Goal: Task Accomplishment & Management: Use online tool/utility

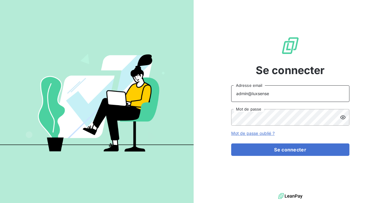
click at [286, 90] on input "admin@luxsense" at bounding box center [290, 93] width 118 height 17
click at [285, 96] on input "admin@luxsense" at bounding box center [290, 93] width 118 height 17
type input "admin@laceltiqueindustrielle"
click at [281, 142] on form "admin@laceltiqueindustrielle Adresse email Mot de passe Mot de passe oublié ? S…" at bounding box center [290, 120] width 118 height 70
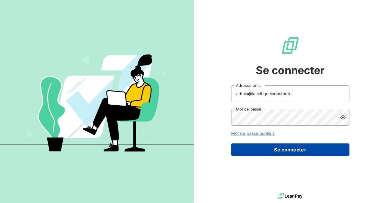
click at [279, 153] on button "Se connecter" at bounding box center [290, 149] width 118 height 12
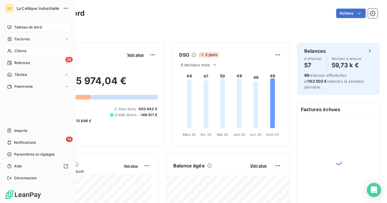
click at [28, 52] on div "Clients" at bounding box center [38, 50] width 66 height 9
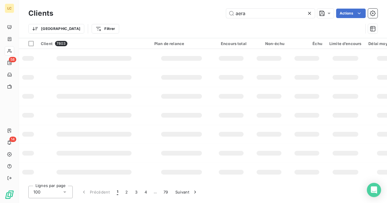
type input "aerau"
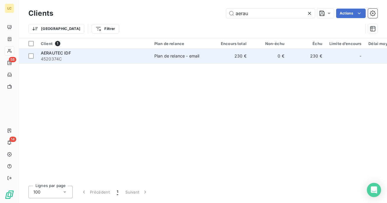
click at [117, 60] on span "4520374C" at bounding box center [94, 59] width 106 height 6
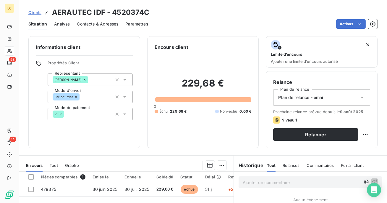
click at [92, 27] on div "Contacts & Adresses" at bounding box center [97, 24] width 41 height 12
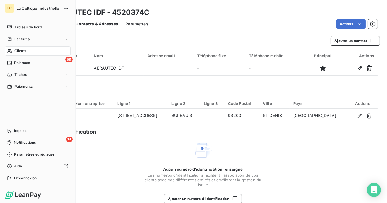
click at [27, 124] on div "Tableau de bord Factures Clients 58 Relances Tâches Paiements Imports 14 Notifi…" at bounding box center [38, 102] width 66 height 160
click at [27, 131] on span "Imports" at bounding box center [20, 130] width 13 height 5
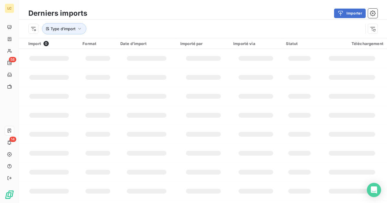
click at [115, 32] on div "Type d’import" at bounding box center [195, 28] width 335 height 11
click at [77, 30] on icon "button" at bounding box center [80, 29] width 6 height 6
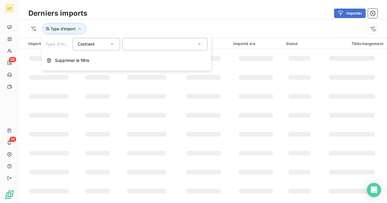
click at [130, 46] on div at bounding box center [164, 44] width 85 height 12
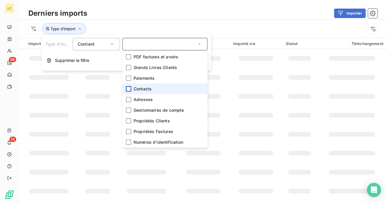
click at [128, 88] on div at bounding box center [128, 88] width 5 height 5
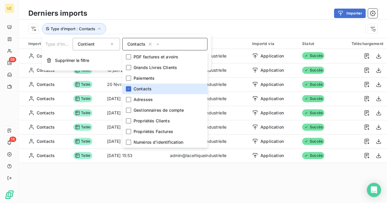
click at [144, 17] on div "Importer" at bounding box center [235, 13] width 283 height 9
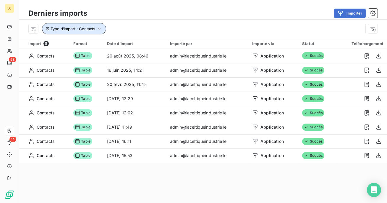
click at [94, 27] on span "Type d’import : Contacts" at bounding box center [73, 28] width 45 height 5
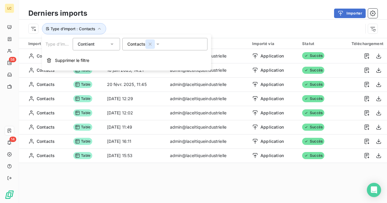
click at [150, 44] on icon "button" at bounding box center [150, 44] width 3 height 3
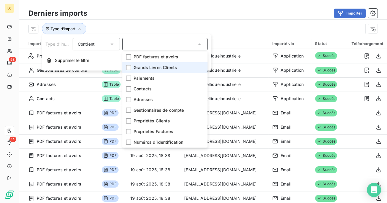
click at [147, 69] on span "Grands Livres Clients" at bounding box center [155, 67] width 43 height 6
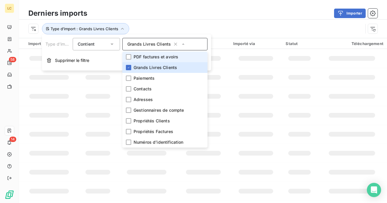
click at [167, 38] on div "Grands Livres Clients" at bounding box center [164, 44] width 85 height 12
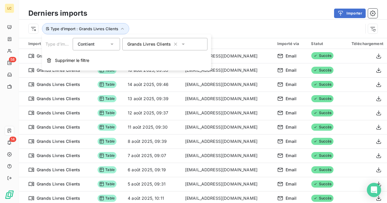
click at [180, 25] on div "Type d’import : Grands Livres Clients" at bounding box center [195, 28] width 335 height 11
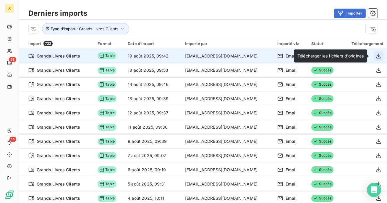
click at [377, 58] on icon "button" at bounding box center [378, 55] width 5 height 5
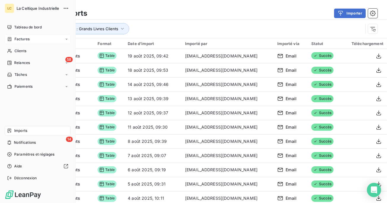
click at [9, 42] on div "Factures" at bounding box center [38, 38] width 66 height 9
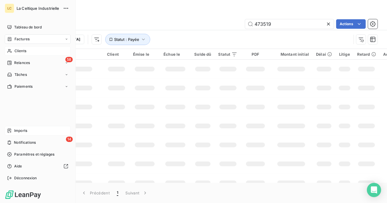
click at [14, 52] on div "Clients" at bounding box center [38, 50] width 66 height 9
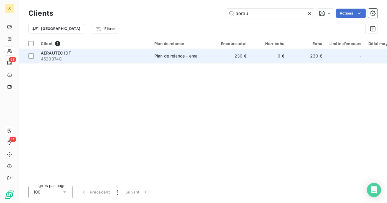
click at [122, 57] on span "4520374C" at bounding box center [94, 59] width 106 height 6
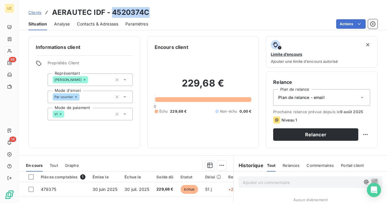
drag, startPoint x: 152, startPoint y: 14, endPoint x: 112, endPoint y: 11, distance: 39.5
click at [112, 11] on div "Clients AERAUTEC IDF - 4520374C" at bounding box center [203, 12] width 368 height 11
copy h3 "4520374C"
click at [376, 188] on icon "Open Intercom Messenger" at bounding box center [373, 190] width 7 height 8
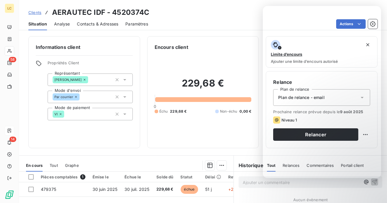
click at [200, 25] on div "Actions" at bounding box center [266, 23] width 222 height 9
click at [108, 24] on span "Contacts & Adresses" at bounding box center [97, 24] width 41 height 6
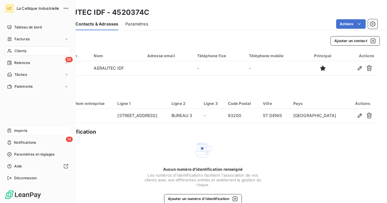
click at [18, 47] on div "Clients" at bounding box center [38, 50] width 66 height 9
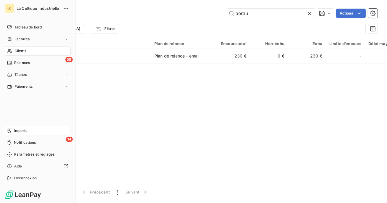
click at [15, 46] on div "Clients" at bounding box center [38, 50] width 66 height 9
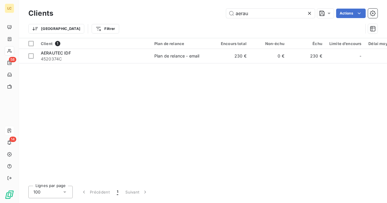
click at [310, 13] on icon at bounding box center [309, 13] width 3 height 3
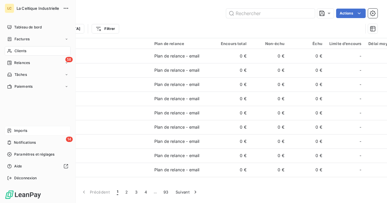
click at [8, 49] on icon at bounding box center [9, 50] width 5 height 5
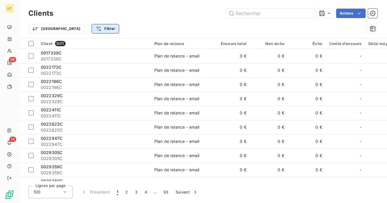
click at [76, 29] on html "LC 58 14 Clients Actions Trier Filtrer Client 9211 Plan de relance Encours tota…" at bounding box center [193, 101] width 387 height 203
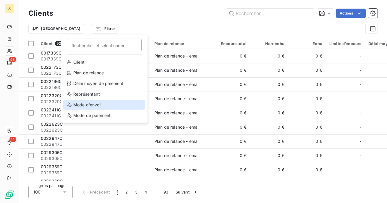
click at [111, 107] on div "Mode d'envoi" at bounding box center [104, 104] width 82 height 9
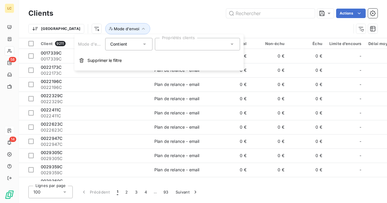
click at [220, 45] on div at bounding box center [197, 44] width 85 height 12
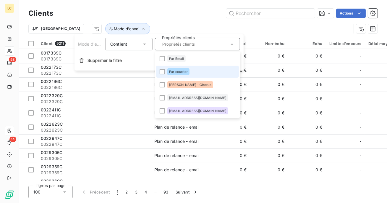
click at [205, 75] on li "Par courrier" at bounding box center [197, 72] width 83 height 12
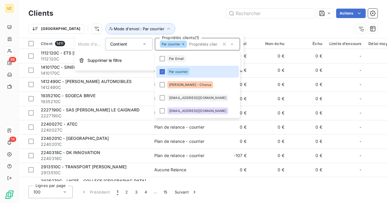
click at [208, 16] on div "Actions" at bounding box center [218, 13] width 317 height 9
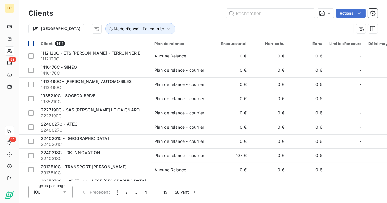
click at [32, 46] on div at bounding box center [30, 43] width 5 height 5
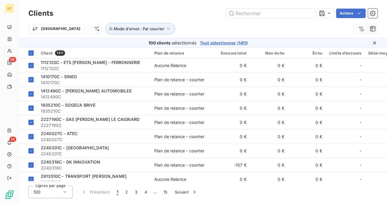
click at [214, 43] on span "Tout sélectionner (1411)" at bounding box center [224, 43] width 48 height 6
click at [351, 13] on html "LC 58 14 Clients Actions Trier Mode d'envoi : Par courrier 1411 clients sélecti…" at bounding box center [193, 101] width 387 height 203
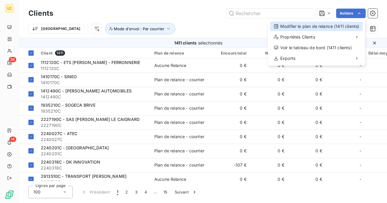
click at [315, 31] on div "Modifier le plan de relance (1411 clients)" at bounding box center [316, 26] width 93 height 9
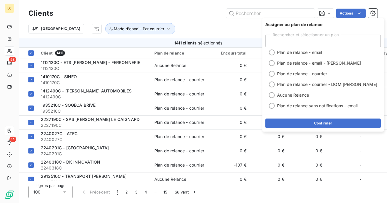
click at [188, 15] on div "Actions" at bounding box center [218, 13] width 317 height 9
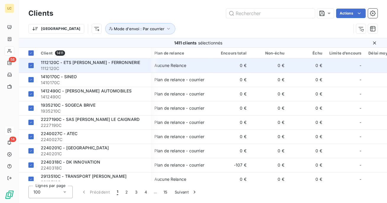
scroll to position [0, 182]
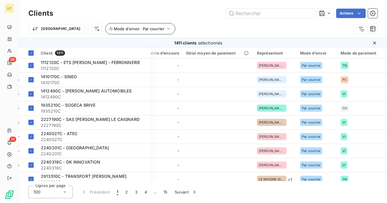
click at [130, 30] on span "Mode d'envoi : Par courrier" at bounding box center [139, 28] width 51 height 5
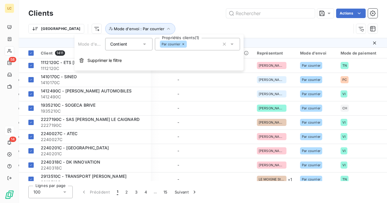
click at [233, 45] on icon at bounding box center [232, 44] width 6 height 6
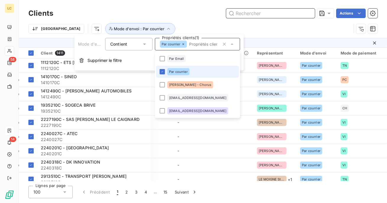
click at [242, 10] on input "text" at bounding box center [270, 13] width 89 height 9
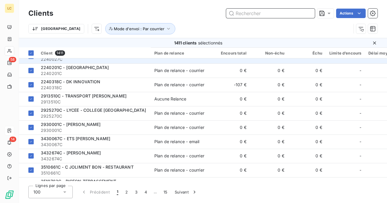
scroll to position [0, 0]
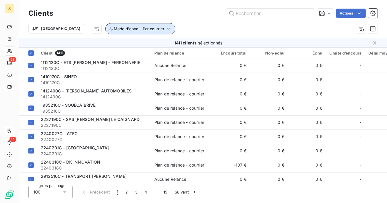
click at [141, 31] on button "Mode d'envoi : Par courrier" at bounding box center [140, 28] width 70 height 11
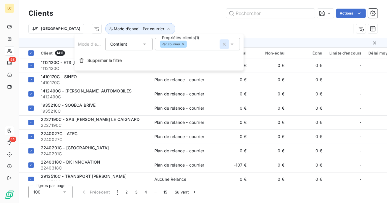
click at [224, 44] on icon "button" at bounding box center [224, 44] width 3 height 3
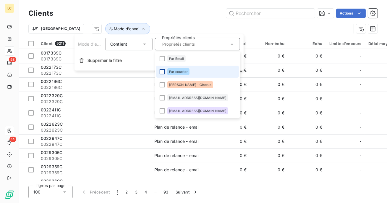
click at [162, 70] on div at bounding box center [162, 71] width 5 height 5
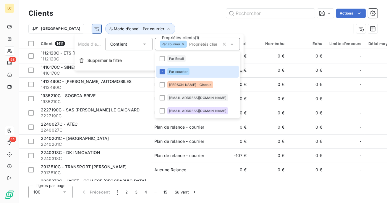
click at [64, 27] on html "LC 58 14 Clients Actions Trier Mode d'envoi : Par courrier Client 1411 Plan de …" at bounding box center [193, 101] width 387 height 203
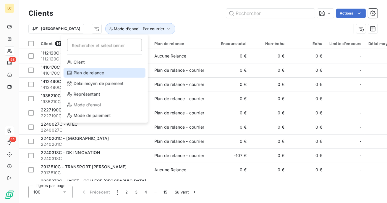
click at [89, 71] on div "Plan de relance" at bounding box center [105, 72] width 82 height 9
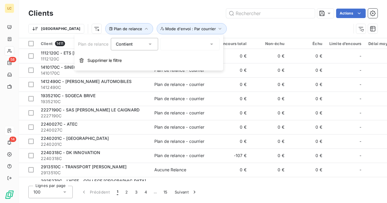
click at [179, 48] on div at bounding box center [190, 44] width 59 height 12
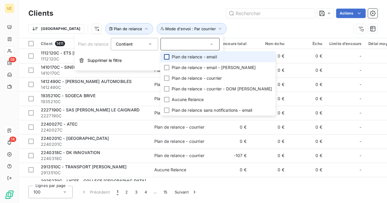
click at [169, 57] on div at bounding box center [166, 56] width 5 height 5
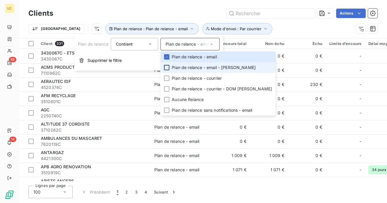
click at [168, 66] on div at bounding box center [166, 67] width 5 height 5
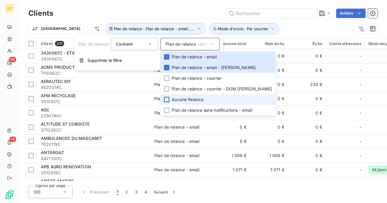
click at [166, 101] on div at bounding box center [166, 99] width 5 height 5
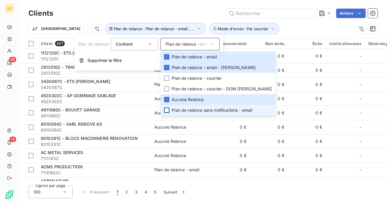
click at [167, 111] on div at bounding box center [166, 109] width 5 height 5
click at [165, 11] on div "Actions" at bounding box center [218, 13] width 317 height 9
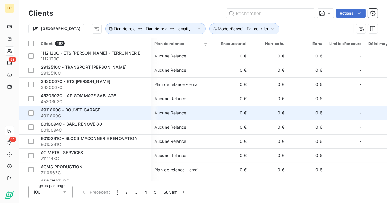
scroll to position [0, 182]
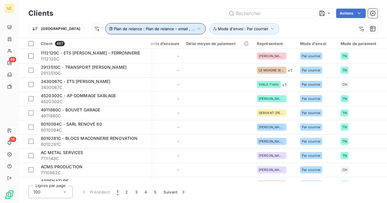
click at [196, 28] on icon "button" at bounding box center [199, 29] width 6 height 6
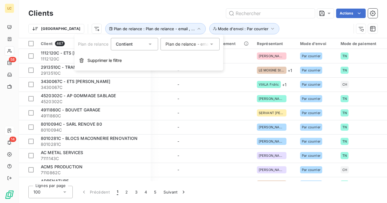
click at [179, 41] on div "Plan de relance - email , Plan de relance - email - [PERSON_NAME] , Aucune Rela…" at bounding box center [187, 44] width 43 height 6
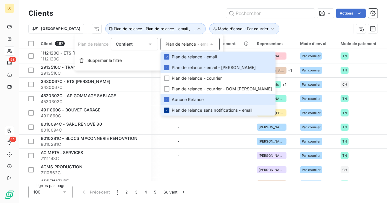
click at [168, 111] on icon at bounding box center [167, 110] width 4 height 4
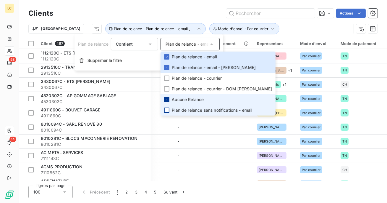
click at [167, 100] on icon at bounding box center [167, 100] width 4 height 4
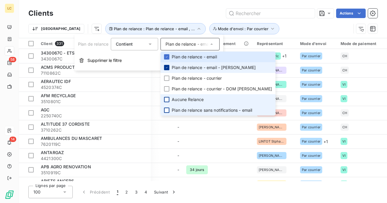
click at [169, 66] on div at bounding box center [166, 67] width 5 height 5
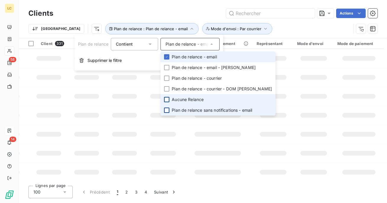
click at [168, 54] on li "Plan de relance - email" at bounding box center [218, 56] width 115 height 11
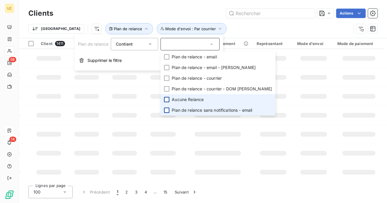
click at [303, 27] on div "Trier Plan de relance Mode d'envoi : Par courrier" at bounding box center [189, 28] width 323 height 11
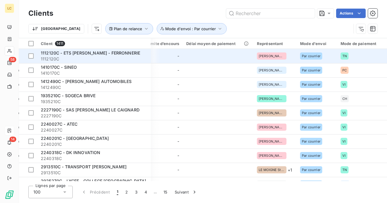
scroll to position [0, 182]
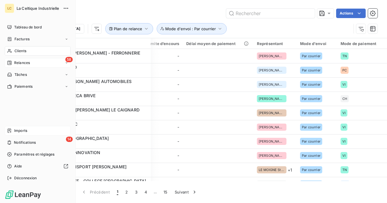
click at [15, 65] on span "Relances" at bounding box center [22, 62] width 16 height 5
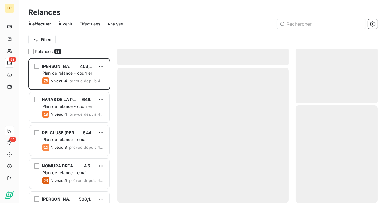
scroll to position [145, 82]
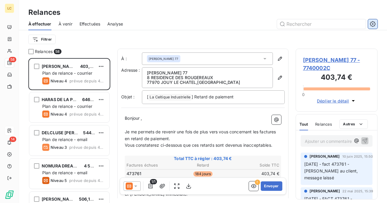
click at [375, 20] on button "button" at bounding box center [372, 23] width 9 height 9
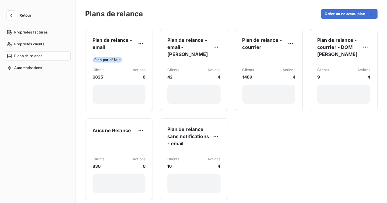
click at [6, 13] on button "Retour" at bounding box center [20, 15] width 31 height 9
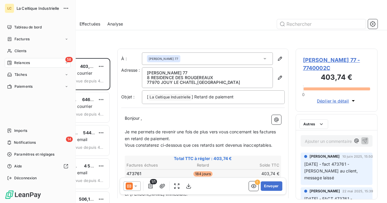
scroll to position [145, 82]
click at [17, 46] on div "Clients" at bounding box center [38, 50] width 66 height 9
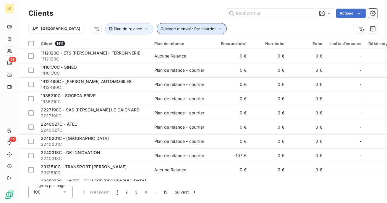
click at [165, 30] on span "Mode d'envoi : Par courrier" at bounding box center [190, 28] width 51 height 5
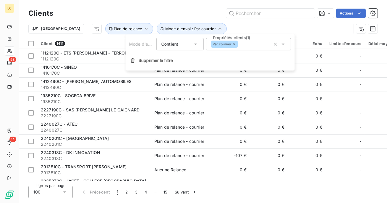
click at [250, 48] on div "Par courrier" at bounding box center [248, 44] width 85 height 12
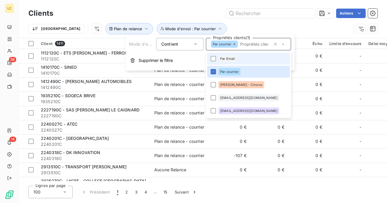
click at [216, 56] on div at bounding box center [213, 58] width 5 height 5
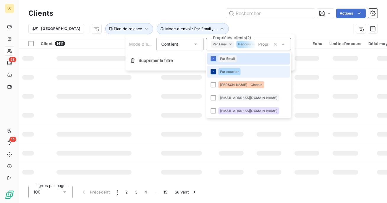
click at [213, 73] on icon at bounding box center [214, 72] width 4 height 4
click at [203, 9] on div "Actions" at bounding box center [218, 13] width 317 height 9
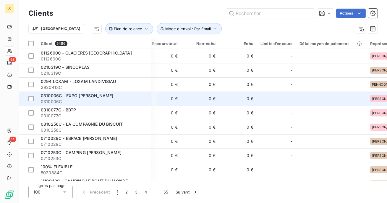
scroll to position [0, 182]
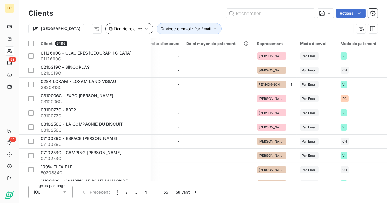
click at [114, 30] on span "Plan de relance" at bounding box center [128, 28] width 28 height 5
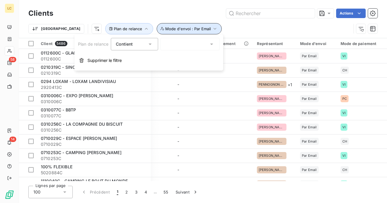
click at [173, 29] on span "Mode d'envoi : Par Email" at bounding box center [188, 28] width 46 height 5
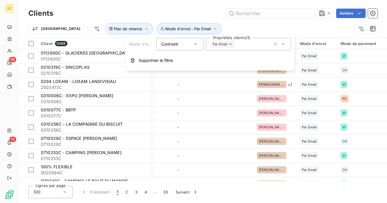
click at [234, 48] on div "Par Email" at bounding box center [248, 44] width 85 height 12
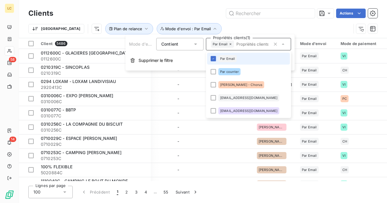
click at [229, 43] on icon at bounding box center [231, 44] width 4 height 4
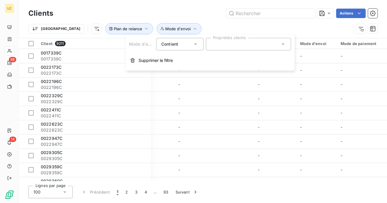
scroll to position [0, 182]
click at [229, 45] on div at bounding box center [248, 44] width 85 height 12
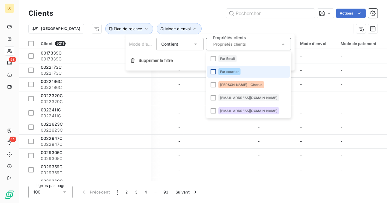
click at [213, 71] on div at bounding box center [213, 71] width 5 height 5
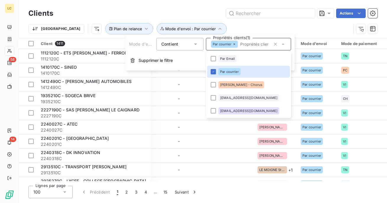
click at [200, 21] on div "Trier Plan de relance Mode d'envoi : Par courrier" at bounding box center [202, 29] width 349 height 18
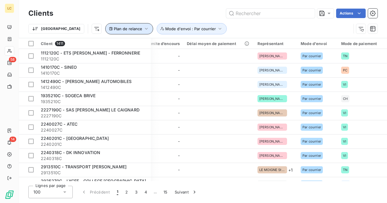
click at [143, 30] on icon "button" at bounding box center [146, 29] width 6 height 6
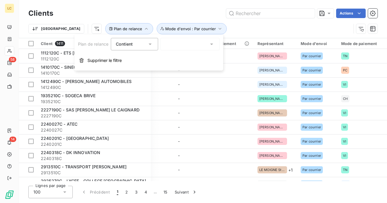
click at [176, 46] on div at bounding box center [190, 44] width 59 height 12
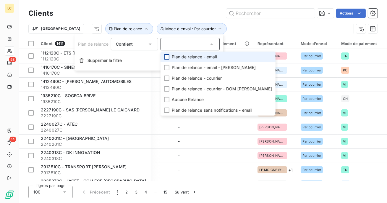
click at [165, 57] on div at bounding box center [166, 56] width 5 height 5
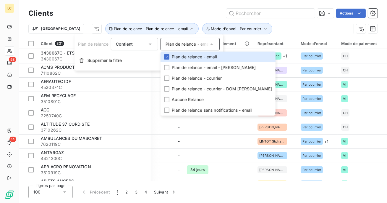
click at [189, 8] on div "Clients Actions" at bounding box center [202, 13] width 349 height 12
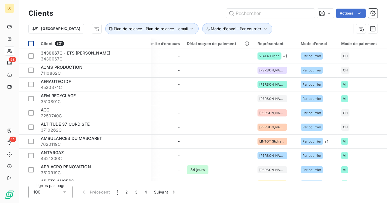
click at [33, 45] on div at bounding box center [30, 43] width 5 height 5
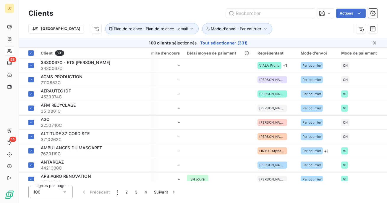
click at [223, 41] on span "Tout sélectionner (331)" at bounding box center [223, 43] width 47 height 6
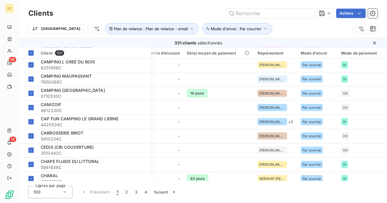
scroll to position [764, 182]
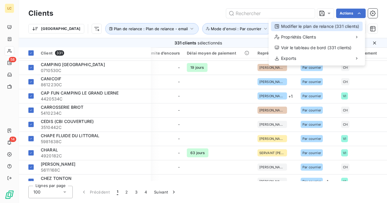
click at [314, 25] on div "Modifier le plan de relance (331 clients)" at bounding box center [317, 26] width 92 height 9
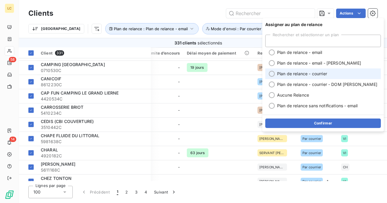
click at [267, 76] on li "Plan de relance - courrier" at bounding box center [323, 73] width 116 height 11
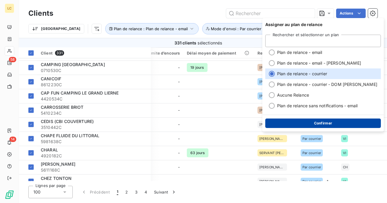
click at [296, 122] on button "Confirmer" at bounding box center [323, 122] width 116 height 9
click at [300, 122] on button "Confirmer" at bounding box center [323, 122] width 116 height 9
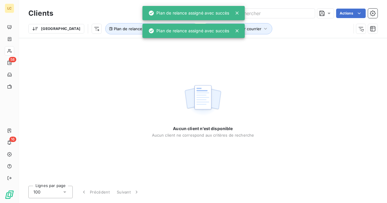
click at [248, 28] on div "Trier Plan de relance : Plan de relance - email Mode d'envoi : Par courrier" at bounding box center [189, 28] width 323 height 11
click at [130, 23] on button "Plan de relance : Plan de relance - email" at bounding box center [151, 28] width 93 height 11
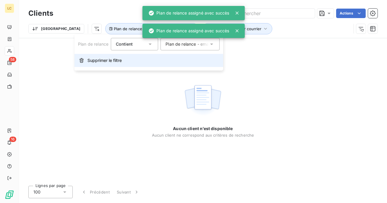
click at [111, 58] on span "Supprimer le filtre" at bounding box center [105, 60] width 34 height 6
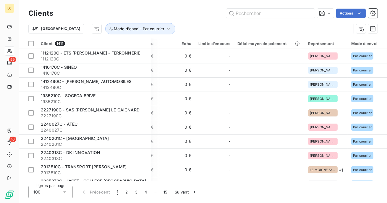
scroll to position [0, 182]
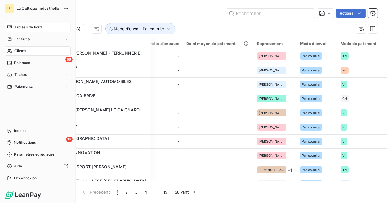
click at [12, 28] on icon at bounding box center [9, 27] width 5 height 5
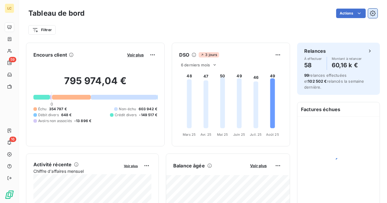
click at [375, 11] on icon "button" at bounding box center [373, 13] width 6 height 6
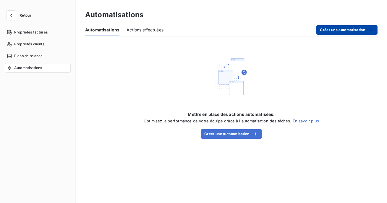
click at [337, 29] on button "Créer une automatisation" at bounding box center [346, 29] width 61 height 9
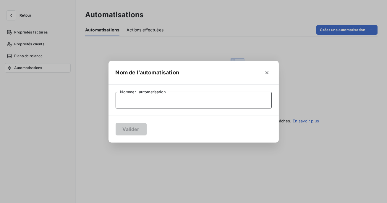
click at [174, 100] on input "Nommer l’automatisation" at bounding box center [194, 100] width 156 height 17
type input "P"
type input "Relance par courrier"
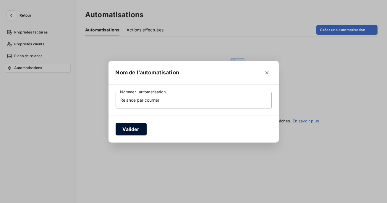
click at [122, 130] on button "Valider" at bounding box center [131, 129] width 31 height 12
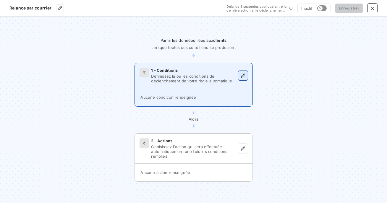
click at [238, 76] on button "button" at bounding box center [242, 75] width 9 height 9
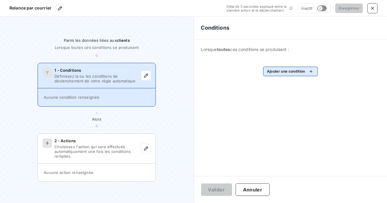
click at [289, 75] on html "Relance par courrier Délai de 3 secondes appliqué entre la dernière action et l…" at bounding box center [193, 101] width 387 height 203
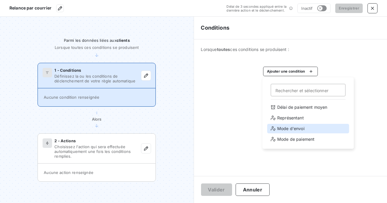
click at [292, 130] on div "Mode d'envoi" at bounding box center [308, 128] width 82 height 9
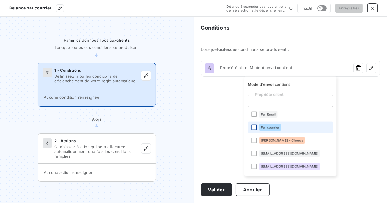
click at [252, 128] on div at bounding box center [253, 126] width 5 height 5
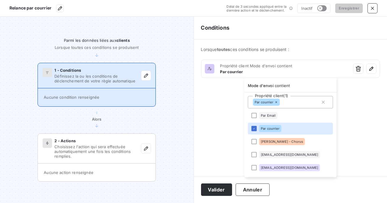
click at [215, 189] on html "Relance par courrier Délai de 3 secondes appliqué entre la dernière action et l…" at bounding box center [193, 101] width 387 height 203
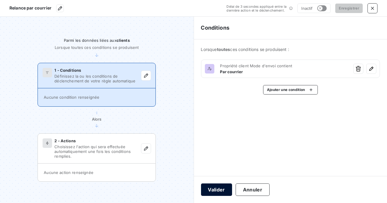
click at [215, 187] on button "Valider" at bounding box center [216, 189] width 31 height 12
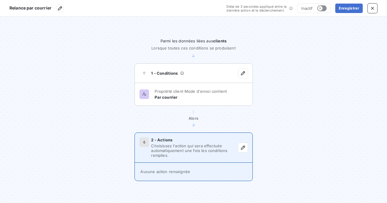
click at [211, 147] on span "Choisissez l'action qui sera effectuée automatiquement une fois les conditions …" at bounding box center [194, 150] width 87 height 14
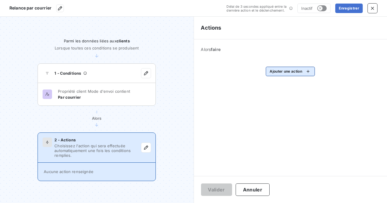
click at [285, 70] on html "Relance par courrier Délai de 3 secondes appliqué entre la dernière action et l…" at bounding box center [193, 101] width 387 height 203
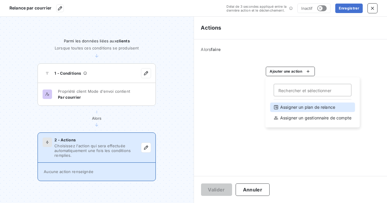
click at [294, 108] on div "Assigner un plan de relance" at bounding box center [312, 106] width 85 height 9
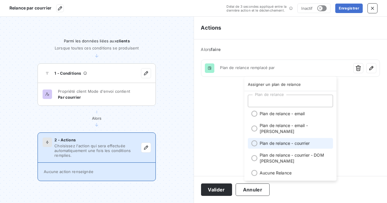
click at [256, 143] on div at bounding box center [254, 143] width 6 height 6
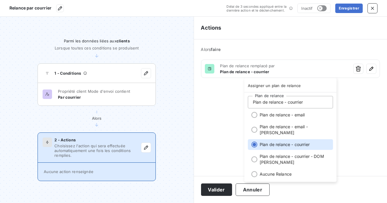
click at [220, 193] on html "Relance par courrier Délai de 3 secondes appliqué entre la dernière action et l…" at bounding box center [193, 101] width 387 height 203
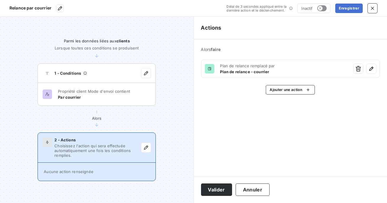
click at [220, 193] on button "Valider" at bounding box center [216, 189] width 31 height 12
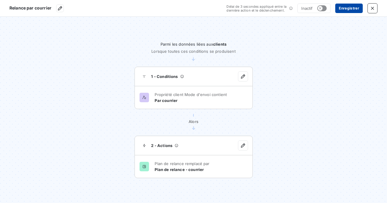
click at [343, 8] on button "Enregistrer" at bounding box center [348, 8] width 27 height 9
click at [371, 7] on icon "button" at bounding box center [372, 8] width 3 height 3
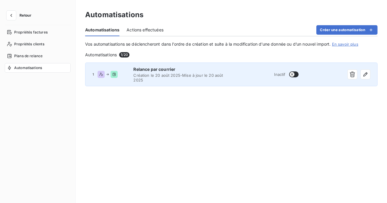
click at [293, 76] on icon "button" at bounding box center [292, 74] width 5 height 5
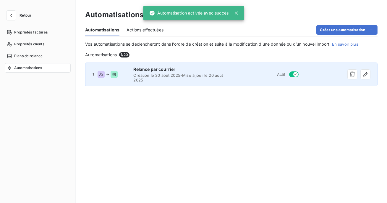
click at [276, 109] on div "1 Relance par courrier Création le 20 août 2025 - Mise à jour le 20 août 2025 A…" at bounding box center [231, 127] width 292 height 131
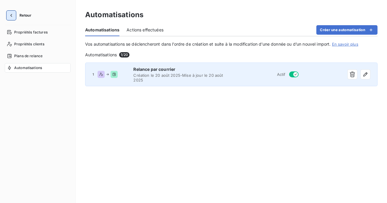
click at [12, 16] on icon "button" at bounding box center [11, 15] width 6 height 6
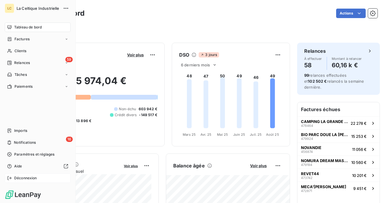
click at [22, 178] on span "Déconnexion" at bounding box center [25, 177] width 23 height 5
